Goal: Navigation & Orientation: Find specific page/section

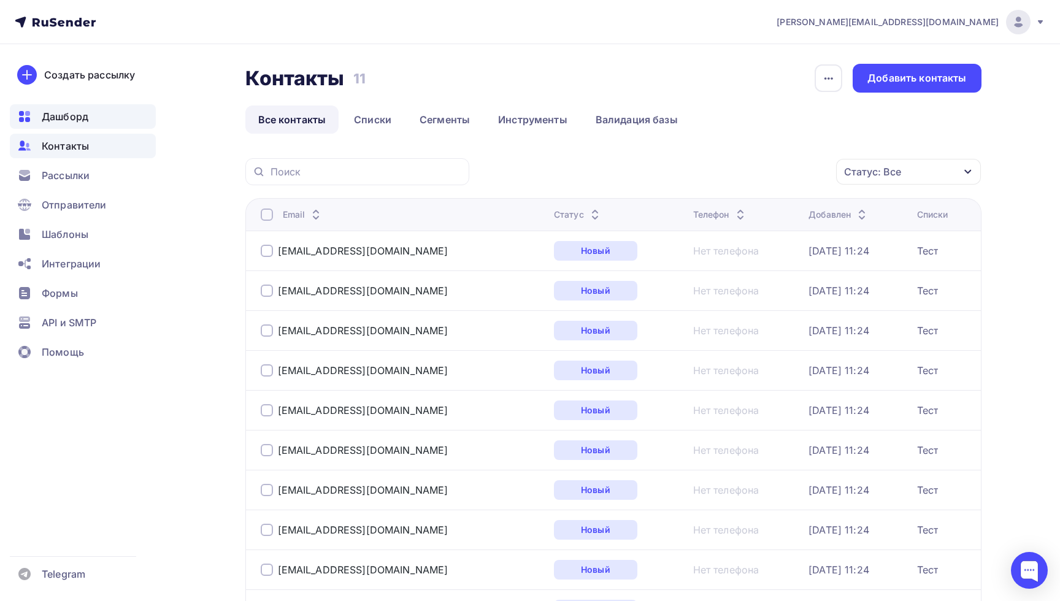
click at [59, 112] on span "Дашборд" at bounding box center [65, 116] width 47 height 15
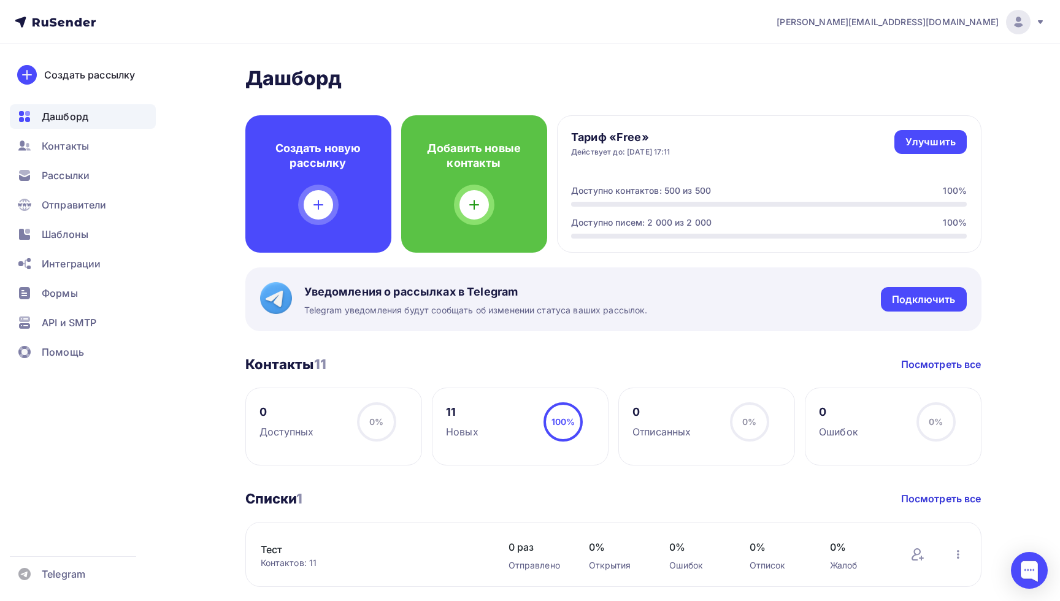
drag, startPoint x: 247, startPoint y: 366, endPoint x: 372, endPoint y: 366, distance: 125.1
click at [372, 366] on div "Контакты 11 Контакты 11 Посмотреть все" at bounding box center [613, 364] width 736 height 17
click at [527, 346] on div "[PERSON_NAME] Пару шагов, чтобы начать работу! Закрыть Выполните эти шаги, чтоб…" at bounding box center [613, 428] width 736 height 724
click at [930, 367] on link "Посмотреть все" at bounding box center [941, 364] width 80 height 15
click at [949, 360] on link "Посмотреть все" at bounding box center [941, 364] width 80 height 15
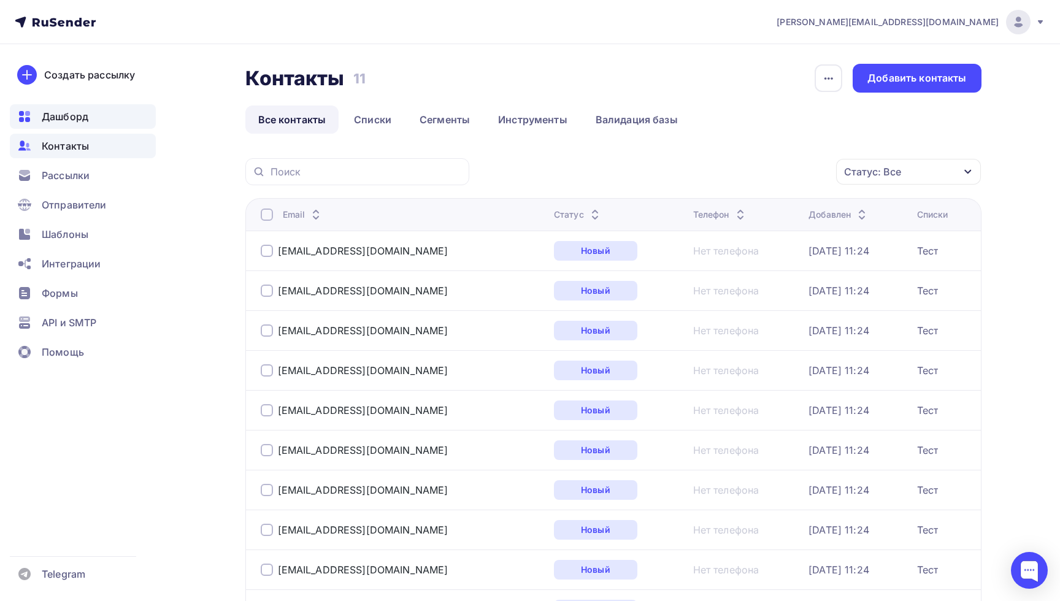
click at [63, 123] on span "Дашборд" at bounding box center [65, 116] width 47 height 15
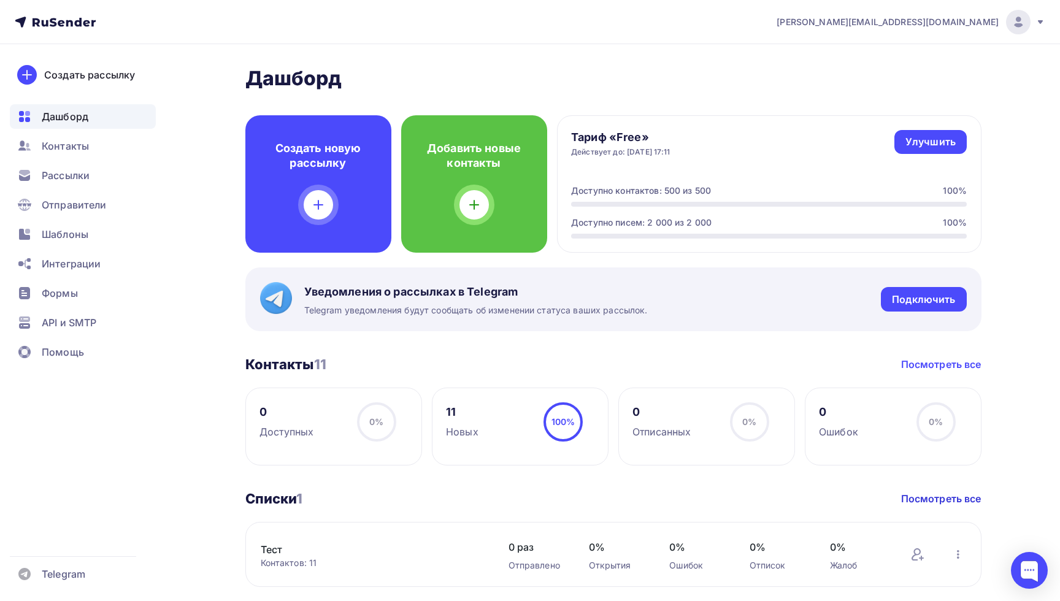
click at [941, 367] on link "Посмотреть все" at bounding box center [941, 364] width 80 height 15
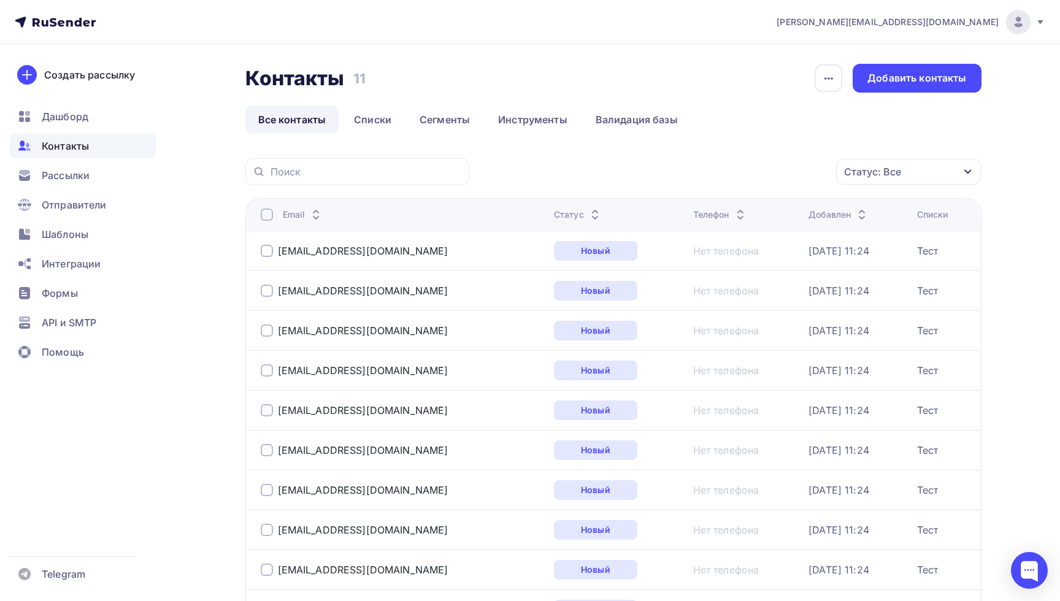
click at [227, 78] on div "Контакты Контакты 11 11 История импорта Добавить контакты Все контакты Списки С…" at bounding box center [530, 419] width 1005 height 751
